Goal: Task Accomplishment & Management: Manage account settings

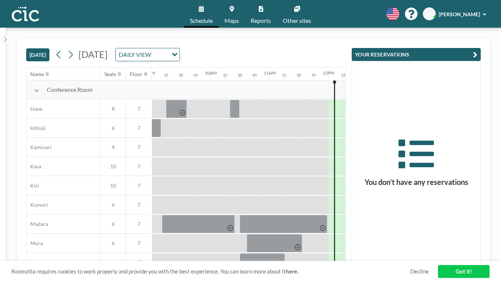
scroll to position [0, 563]
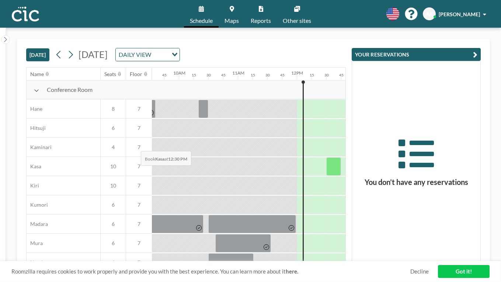
click at [326, 157] on div at bounding box center [333, 166] width 15 height 18
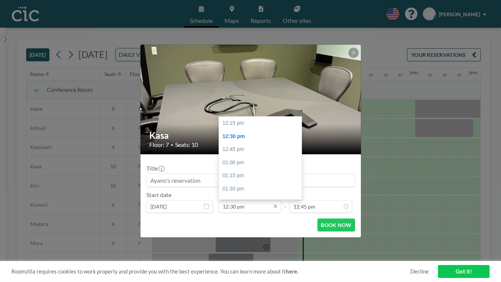
scroll to position [12, 0]
click at [257, 197] on div "02:00 pm" at bounding box center [260, 203] width 83 height 13
type input "02:00 pm"
type input "02:15 pm"
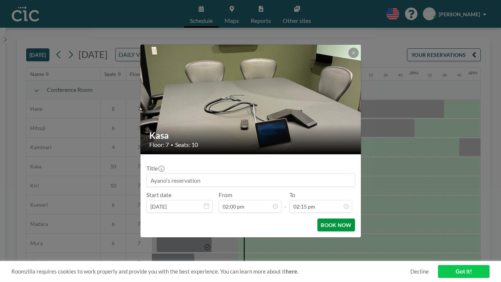
scroll to position [0, 659]
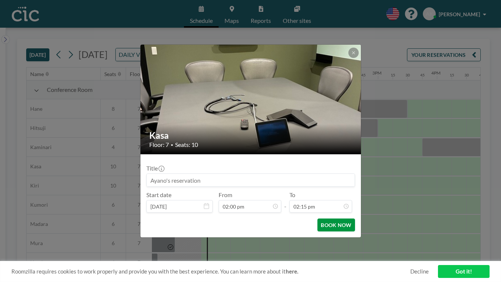
click at [329, 218] on button "BOOK NOW" at bounding box center [335, 224] width 37 height 13
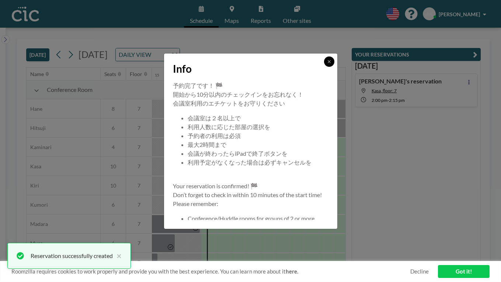
click at [324, 67] on button at bounding box center [329, 61] width 10 height 10
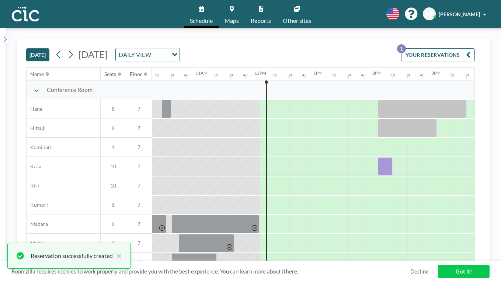
scroll to position [0, 596]
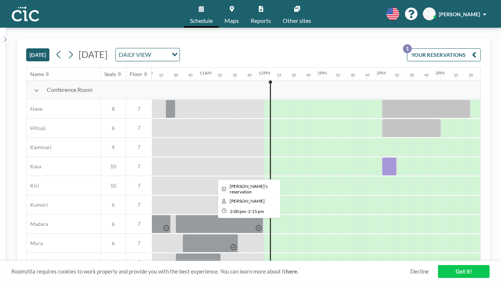
click at [382, 157] on div at bounding box center [389, 166] width 15 height 18
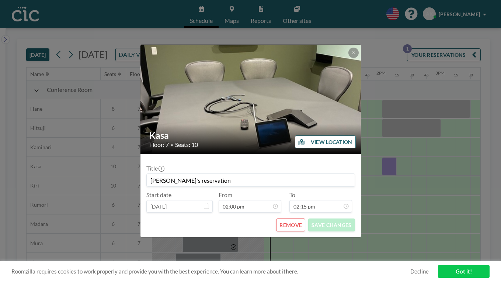
scroll to position [82, 0]
click at [279, 218] on button "REMOVE" at bounding box center [290, 224] width 29 height 13
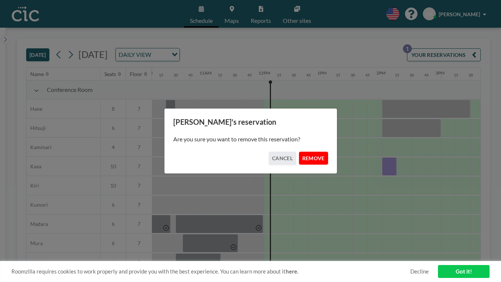
click at [313, 153] on button "REMOVE" at bounding box center [313, 158] width 29 height 13
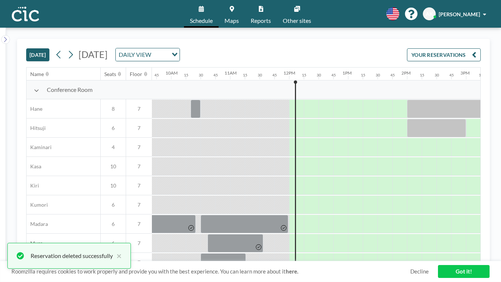
scroll to position [0, 567]
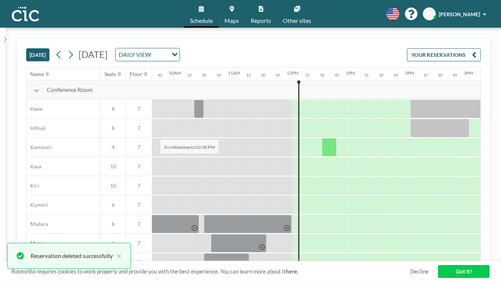
click at [322, 138] on div at bounding box center [329, 147] width 15 height 18
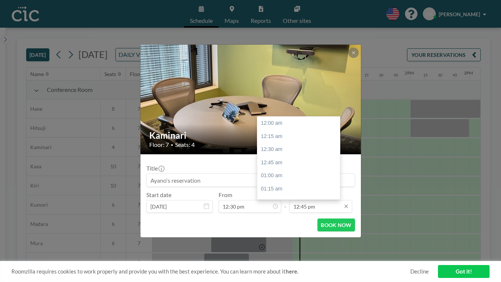
scroll to position [600, 0]
click at [289, 251] on div "02:00 pm" at bounding box center [298, 257] width 83 height 13
type input "02:00 pm"
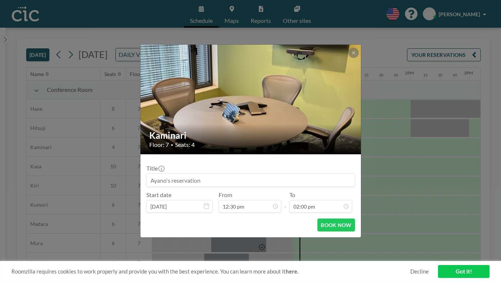
scroll to position [659, 0]
click at [324, 218] on button "BOOK NOW" at bounding box center [335, 224] width 37 height 13
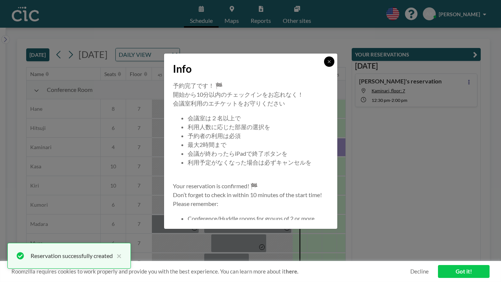
click at [327, 64] on icon at bounding box center [329, 61] width 4 height 4
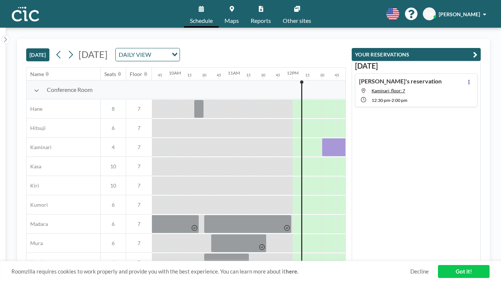
click at [294, 8] on icon at bounding box center [297, 9] width 6 height 6
